Goal: Task Accomplishment & Management: Complete application form

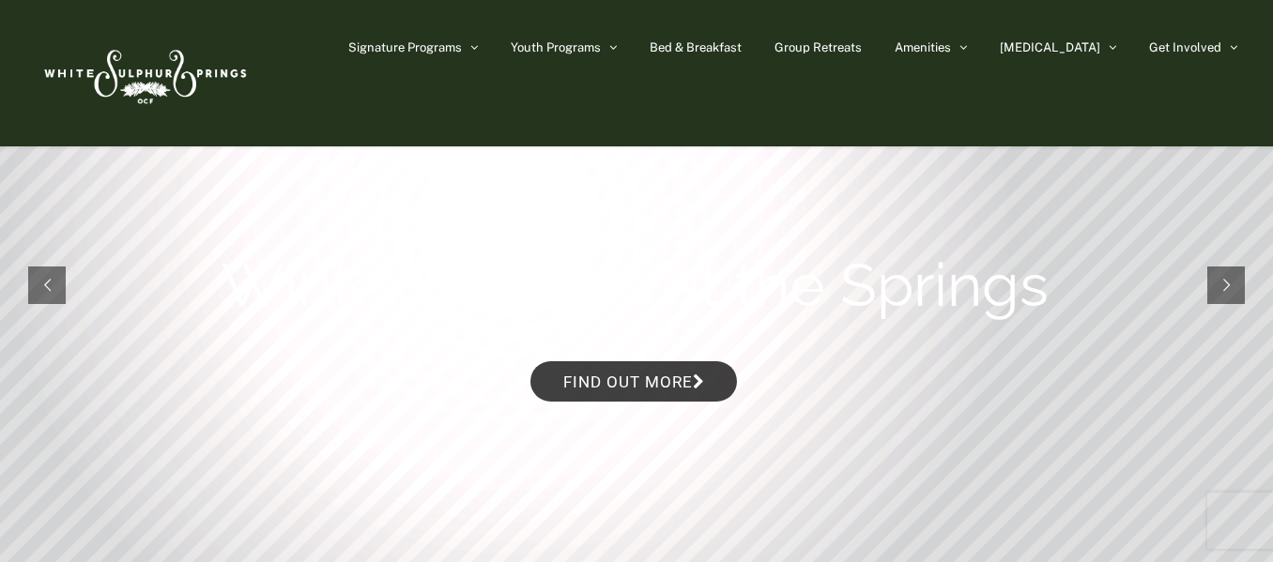
scroll to position [60, 0]
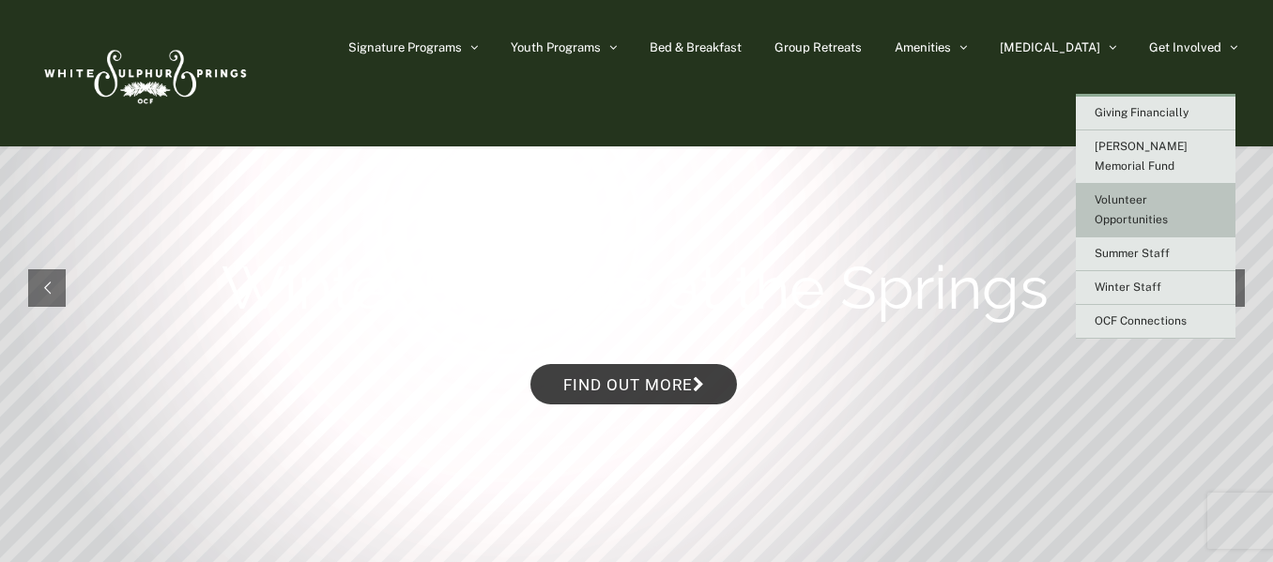
click at [1138, 189] on link "Volunteer Opportunities" at bounding box center [1156, 211] width 160 height 54
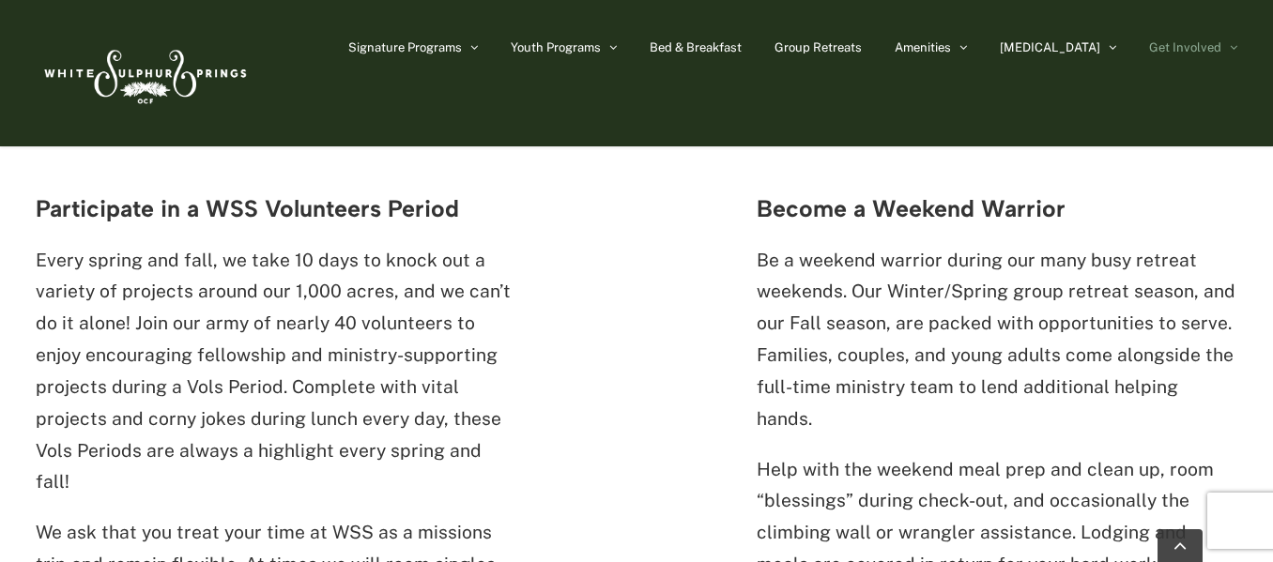
scroll to position [629, 0]
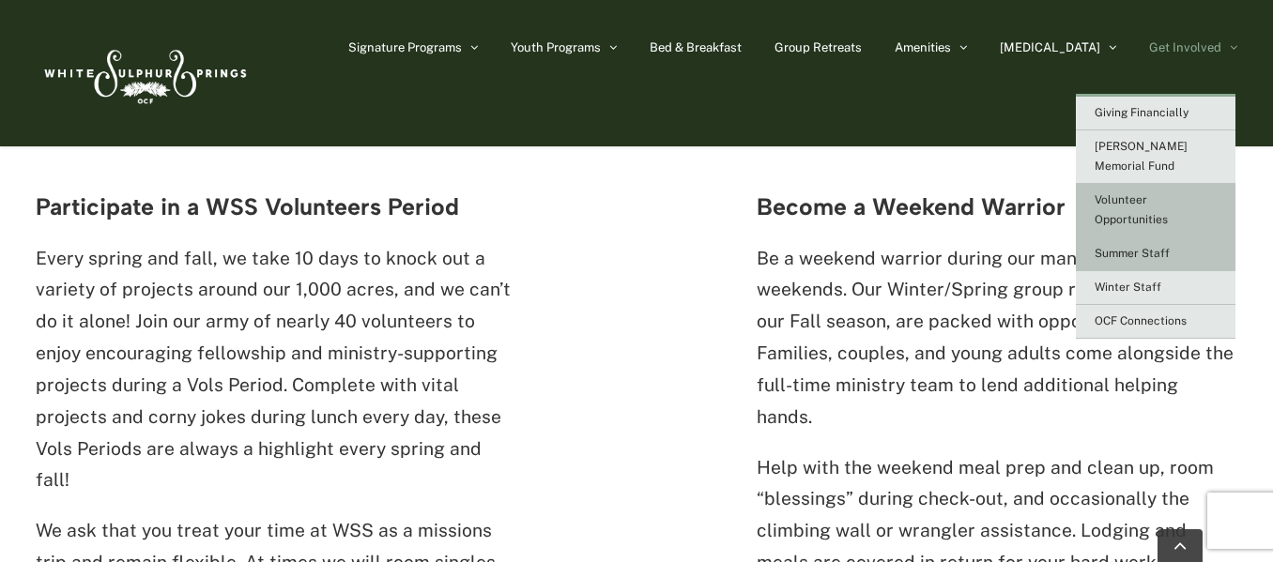
click at [1156, 247] on span "Summer Staff" at bounding box center [1132, 253] width 75 height 13
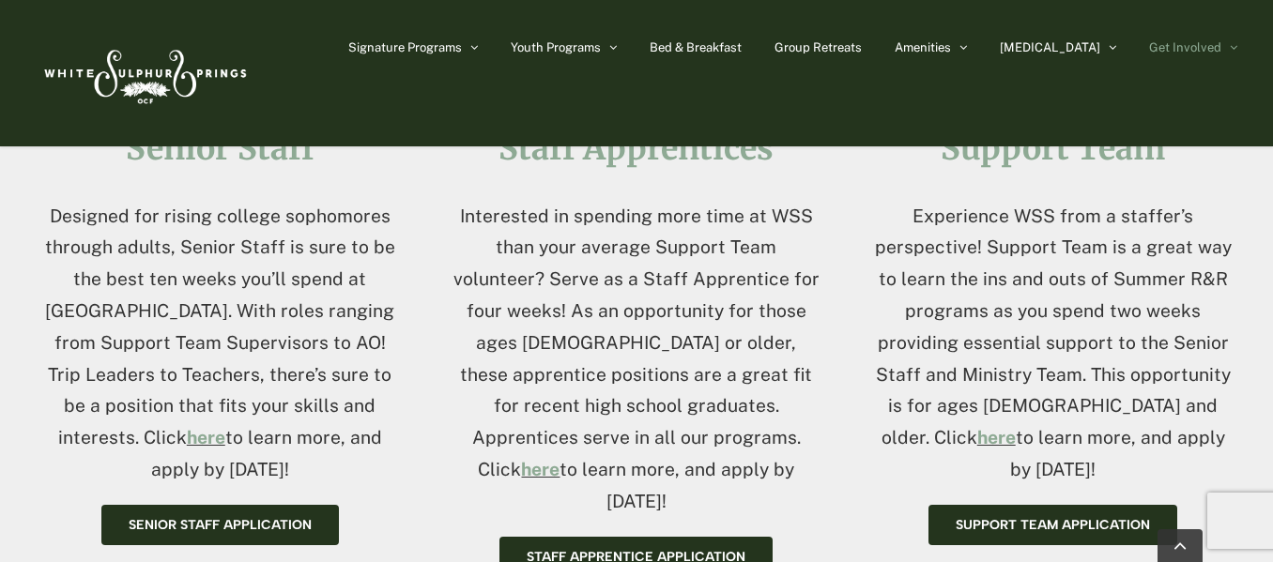
scroll to position [824, 0]
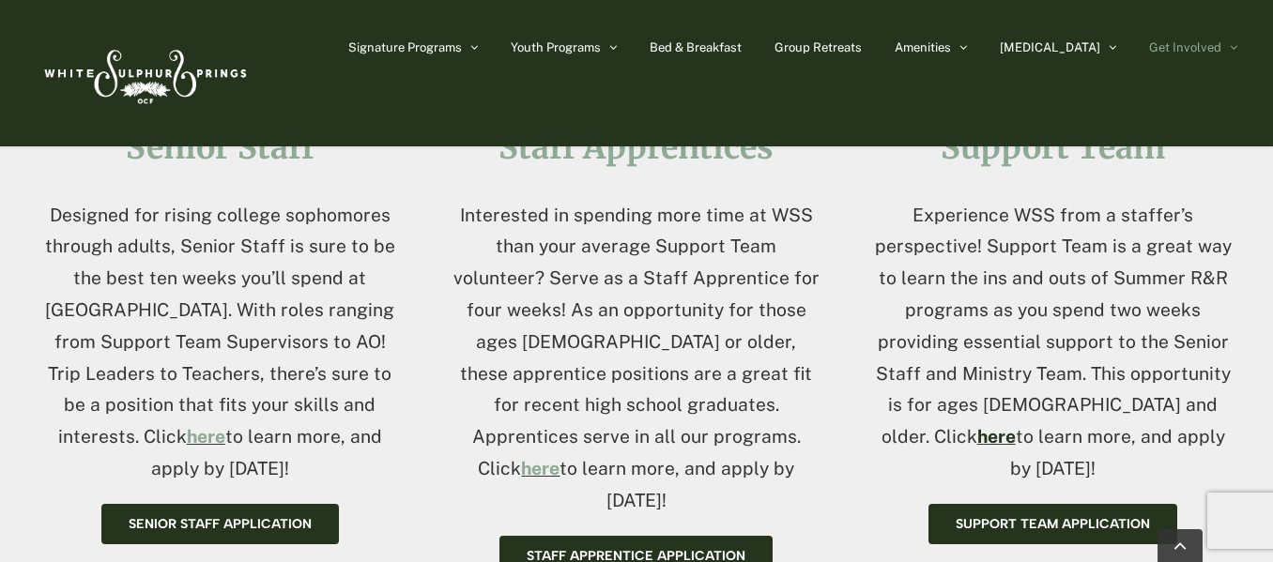
click at [1016, 426] on link "here" at bounding box center [997, 436] width 38 height 21
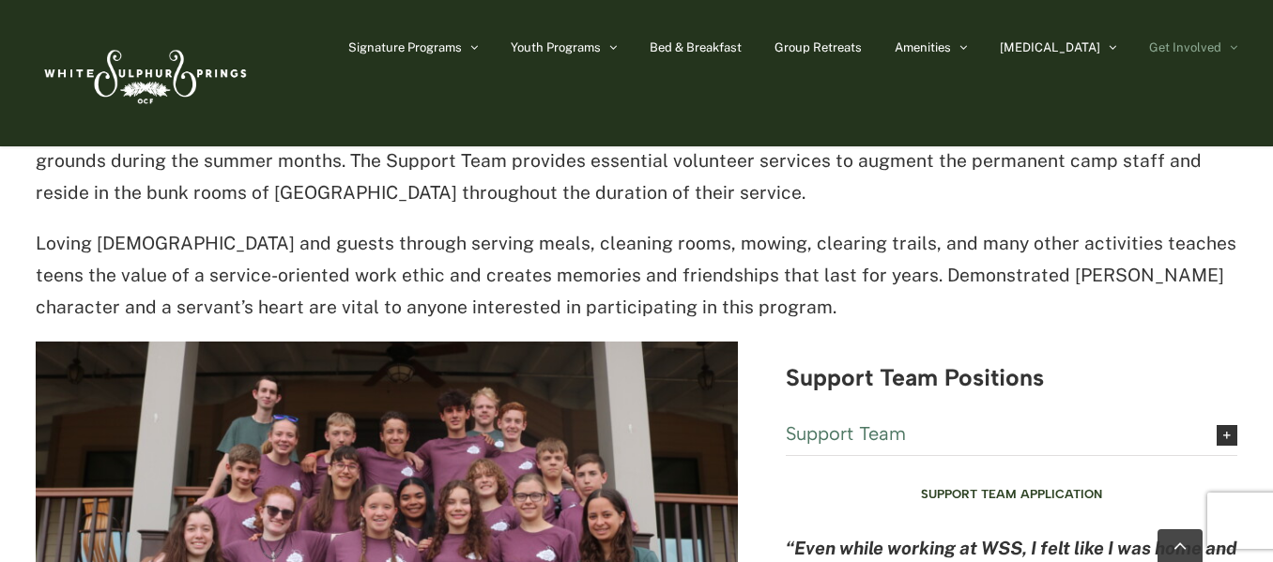
scroll to position [4439, 0]
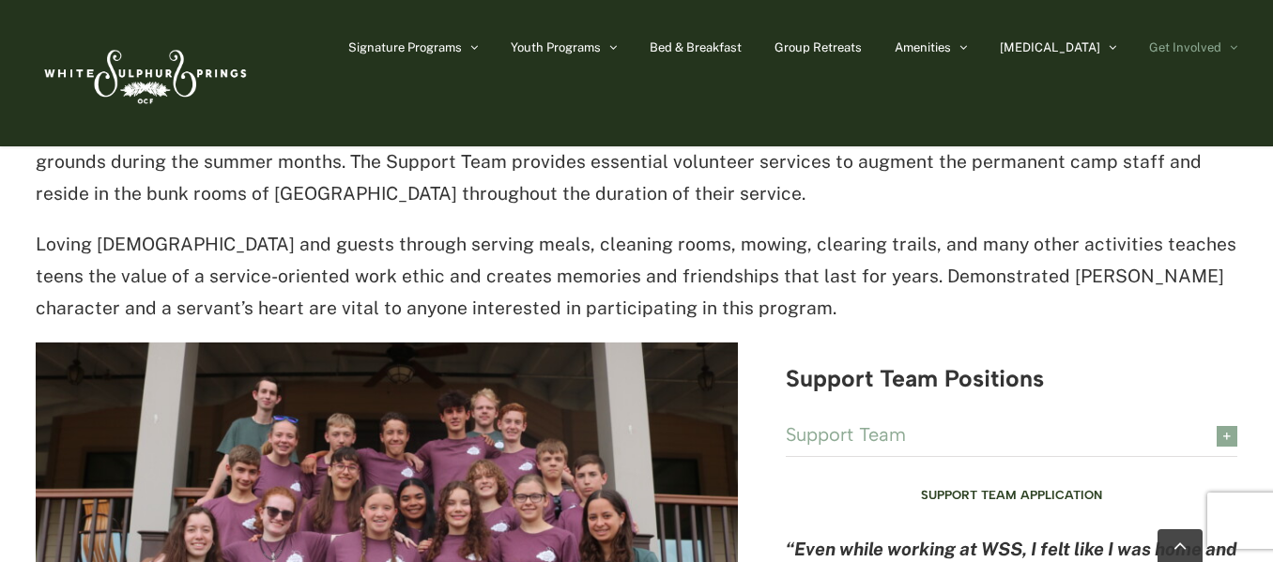
click at [1219, 426] on icon at bounding box center [1227, 436] width 21 height 21
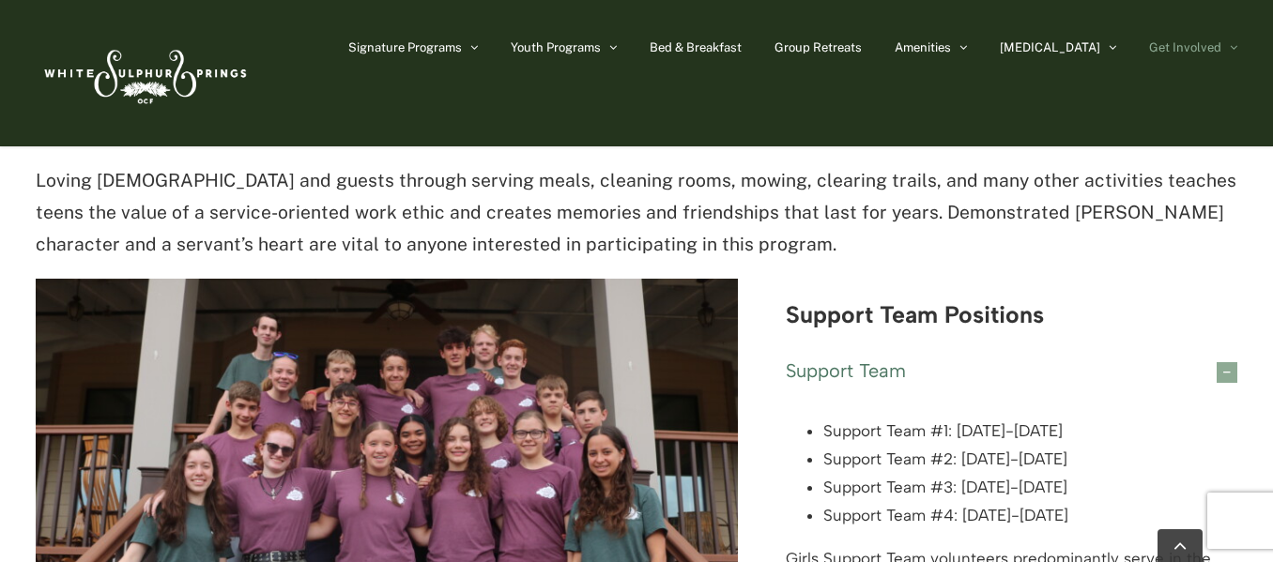
scroll to position [4526, 0]
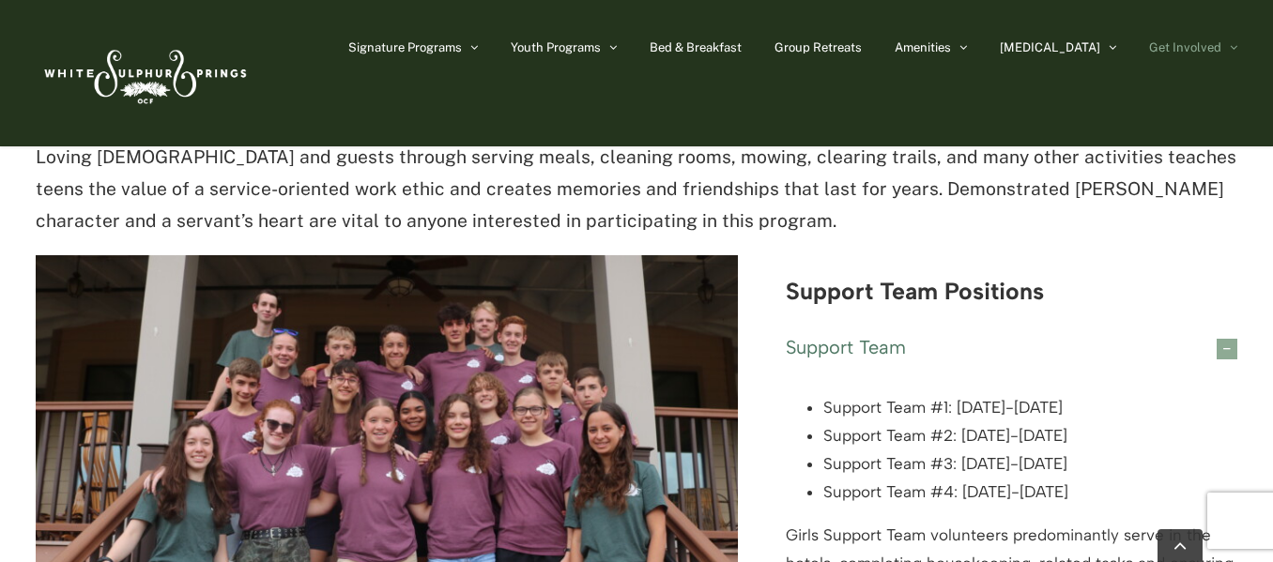
drag, startPoint x: 1096, startPoint y: 368, endPoint x: 807, endPoint y: 372, distance: 289.2
click at [824, 479] on li "Support Team #4: July 18-August 1" at bounding box center [1031, 493] width 414 height 28
click at [1081, 522] on p "Girls Support Team volunteers predominantly serve in the hotels, completing hou…" at bounding box center [1012, 564] width 452 height 84
drag, startPoint x: 1121, startPoint y: 378, endPoint x: 825, endPoint y: 372, distance: 295.9
click at [825, 479] on li "Support Team #4: July 18-August 1" at bounding box center [1031, 493] width 414 height 28
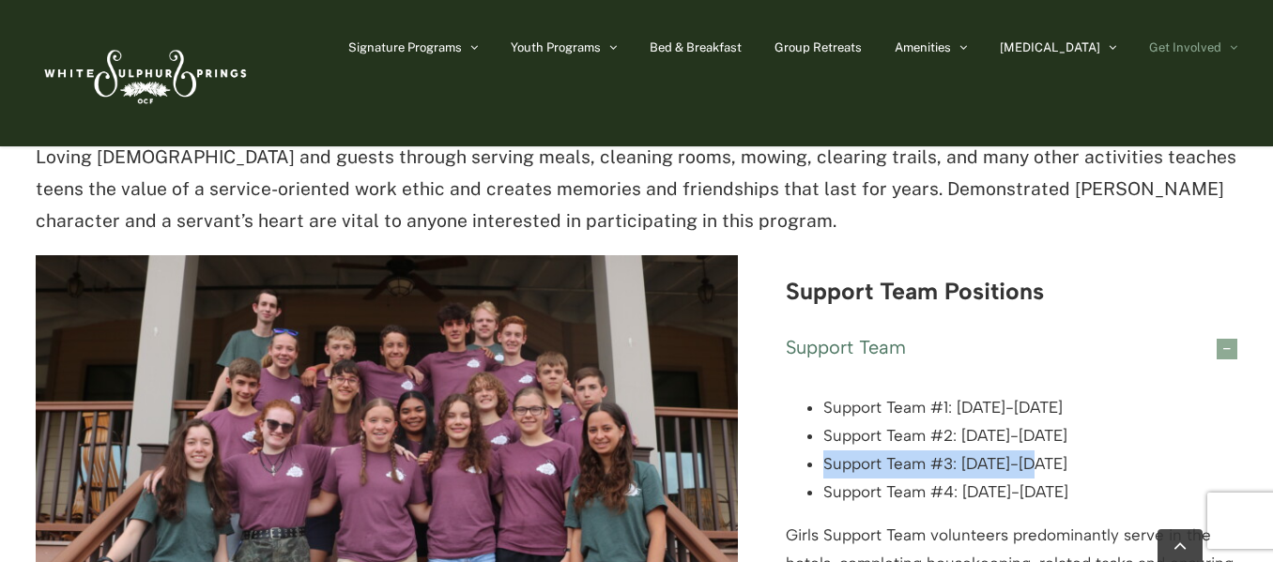
drag, startPoint x: 1055, startPoint y: 344, endPoint x: 821, endPoint y: 346, distance: 234.8
click at [821, 394] on ul "Support Team #1: June 5-21 Support Team #2: June 20-July 5 Support Team #3: Jul…" at bounding box center [1012, 450] width 452 height 112
click at [1101, 522] on p "Girls Support Team volunteers predominantly serve in the hotels, completing hou…" at bounding box center [1012, 564] width 452 height 84
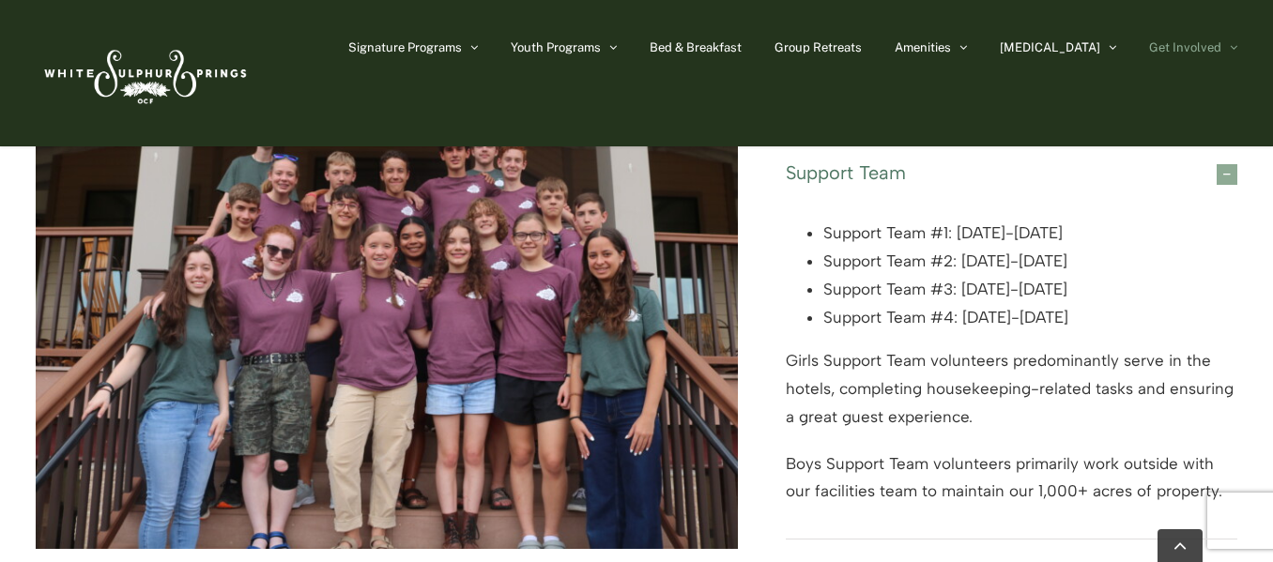
scroll to position [4699, 0]
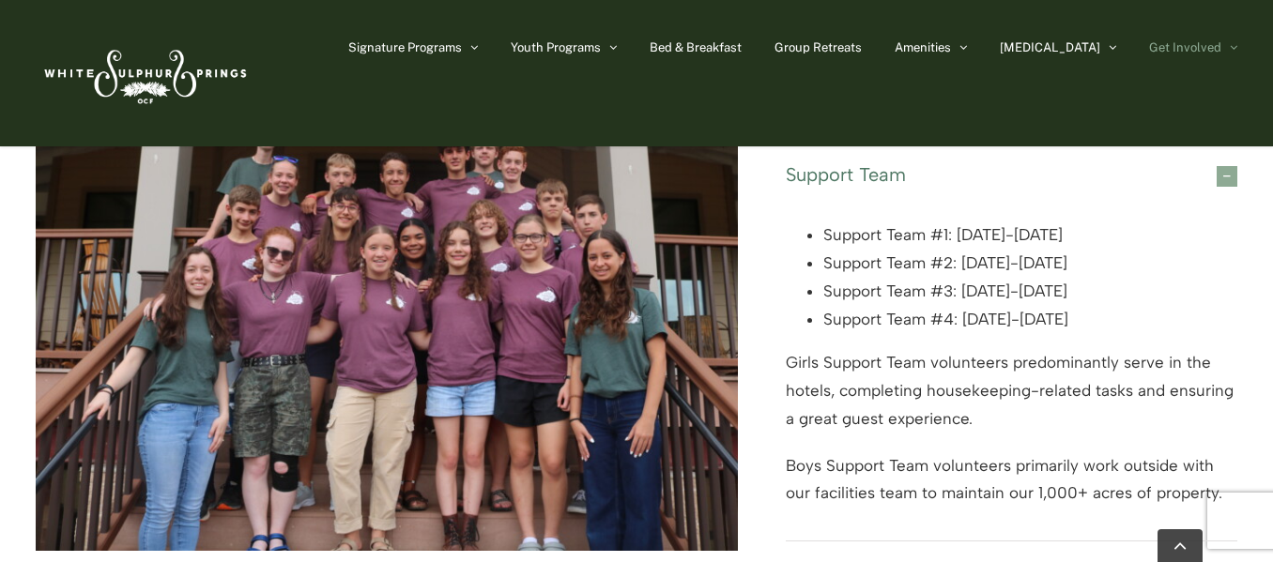
click at [1101, 405] on div "Support Team #1: June 5-21 Support Team #2: June 20-July 5 Support Team #3: Jul…" at bounding box center [1012, 368] width 452 height 345
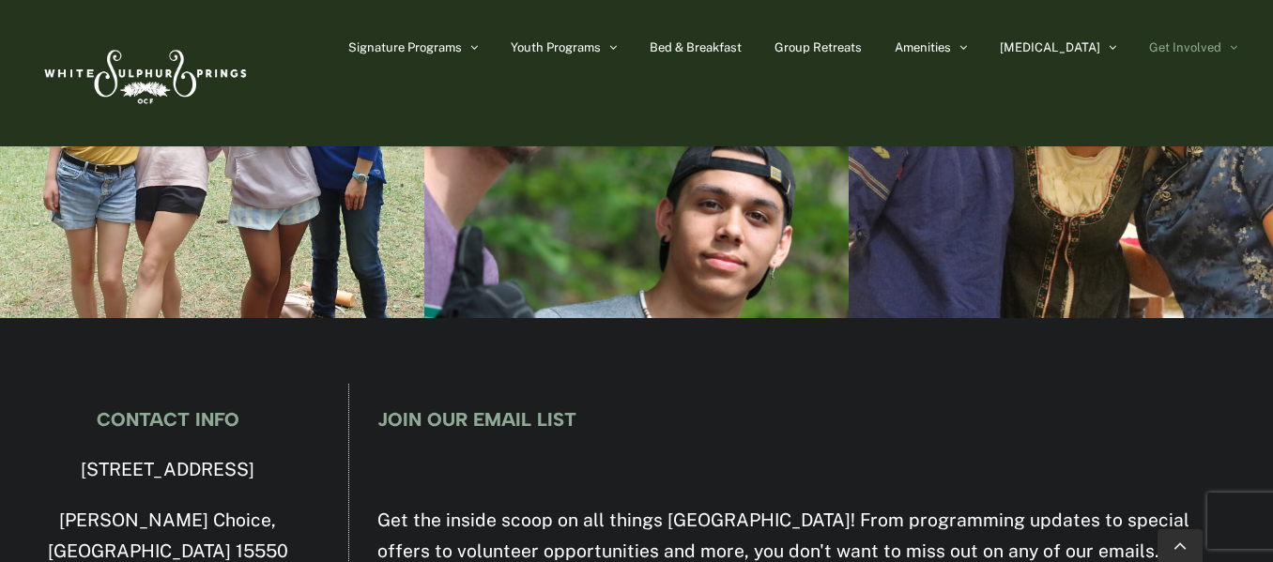
scroll to position [5901, 0]
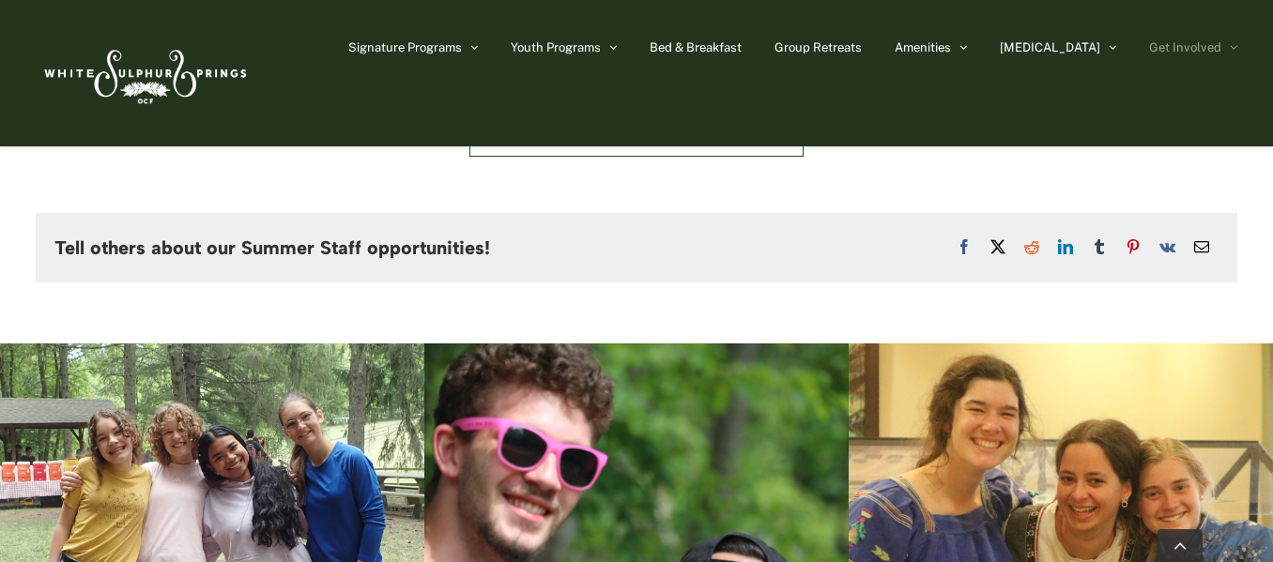
click at [1110, 408] on div at bounding box center [1061, 532] width 424 height 377
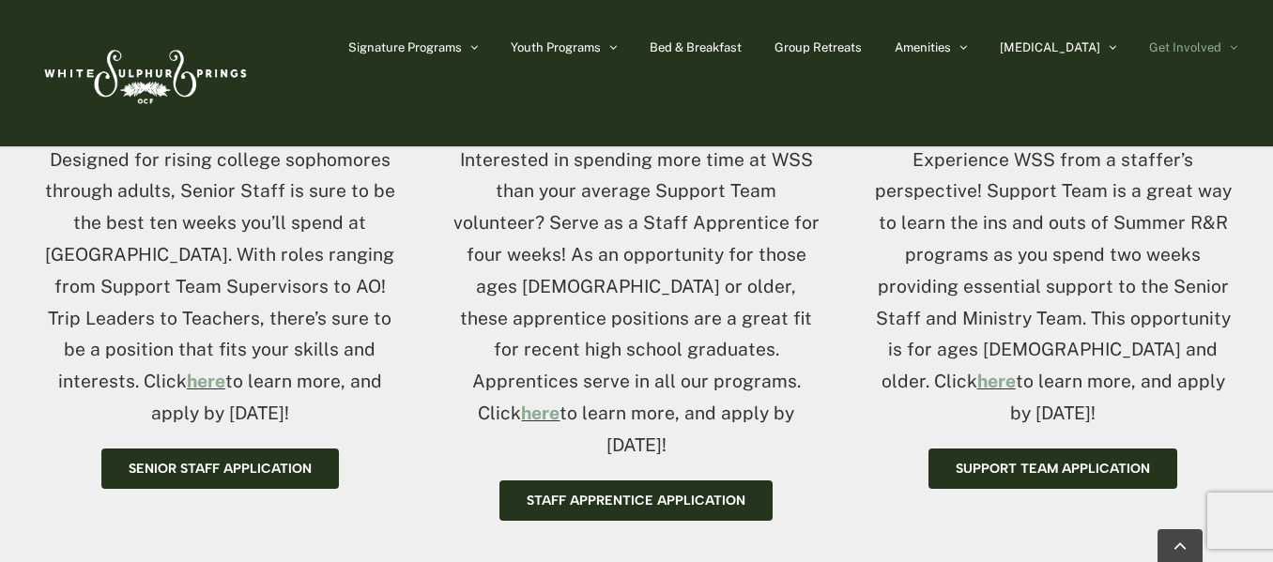
scroll to position [875, 0]
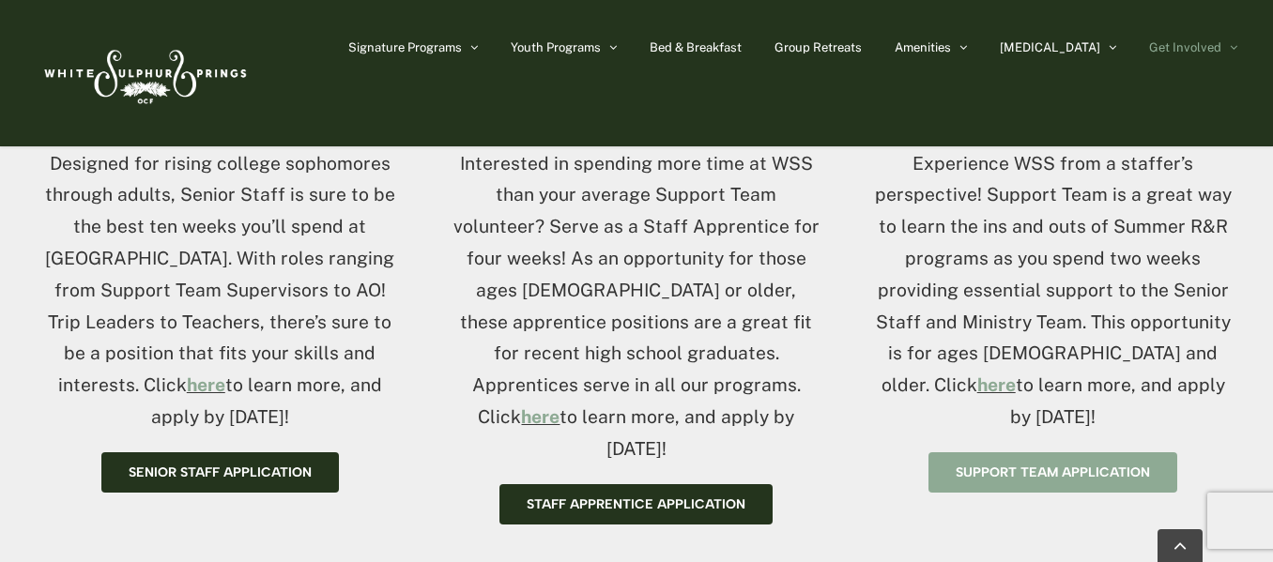
click at [1126, 456] on link "Support Team Application" at bounding box center [1053, 473] width 249 height 40
